Goal: Navigation & Orientation: Find specific page/section

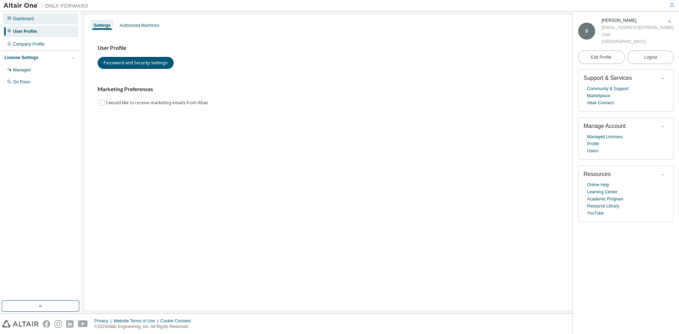
click at [37, 20] on div "Dashboard" at bounding box center [40, 18] width 75 height 11
